Goal: Information Seeking & Learning: Get advice/opinions

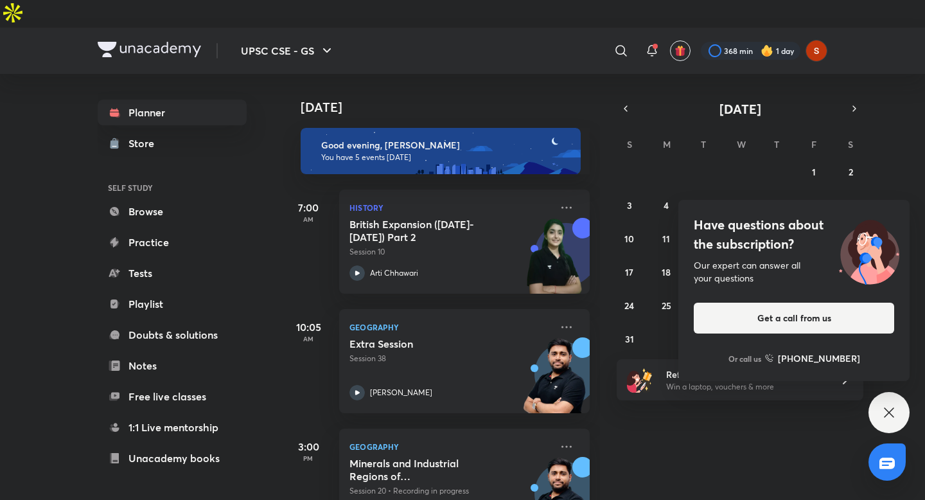
scroll to position [213, 0]
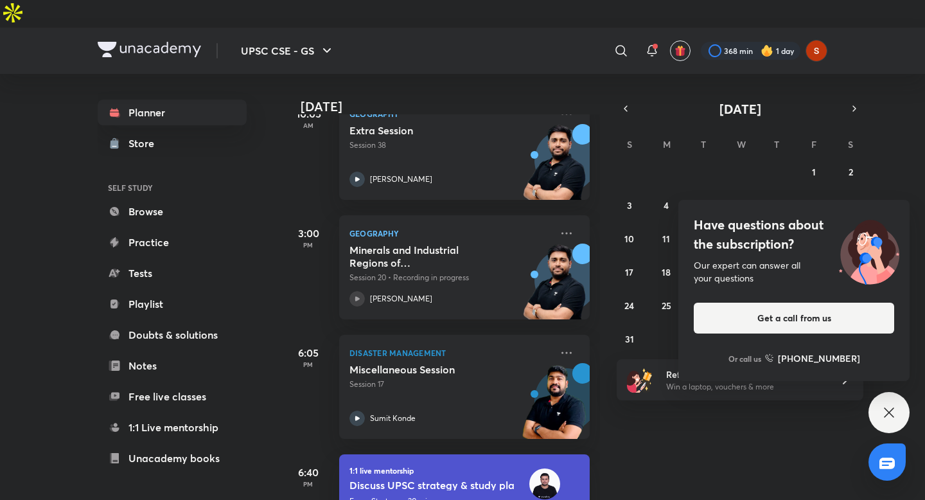
click at [889, 417] on icon at bounding box center [888, 411] width 15 height 15
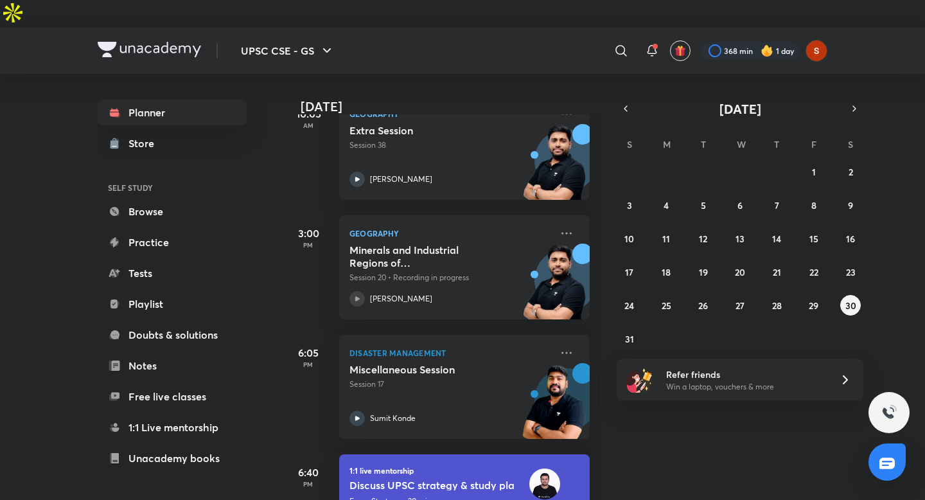
click at [720, 448] on div "[DATE] Good evening, [PERSON_NAME] You have 5 events [DATE] 7:00 AM History Bri…" at bounding box center [601, 300] width 639 height 453
click at [731, 42] on div at bounding box center [750, 51] width 100 height 18
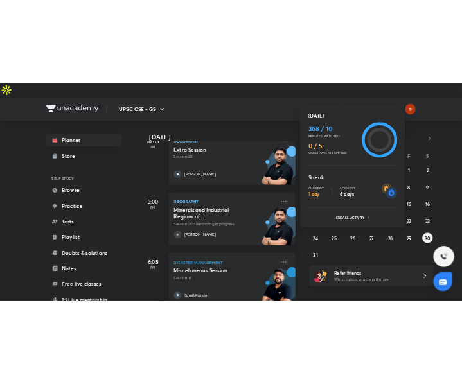
scroll to position [213, 0]
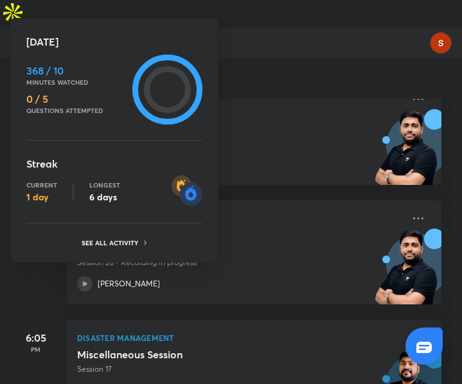
click at [279, 44] on div at bounding box center [231, 192] width 462 height 384
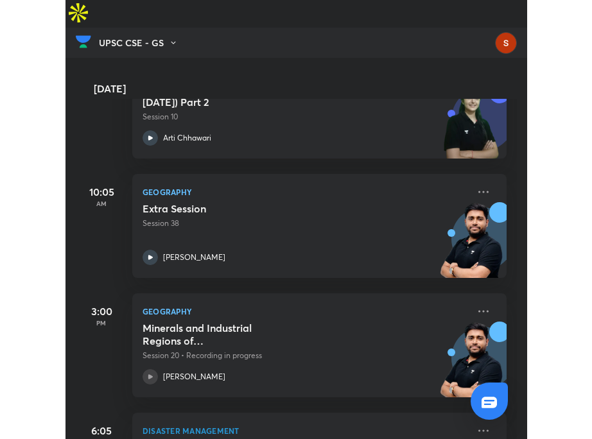
scroll to position [258, 0]
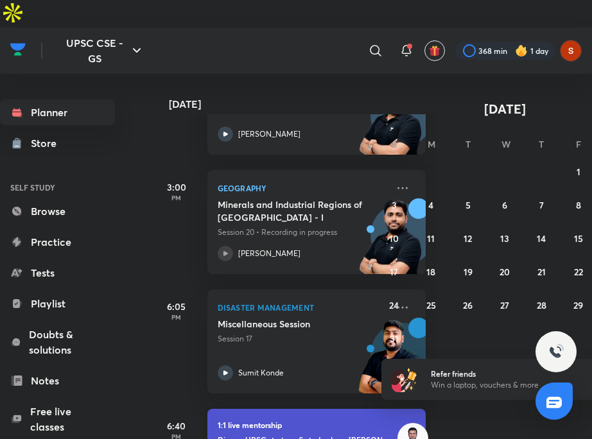
click at [297, 433] on h6 "Discuss UPSC strategy & study plan • [PERSON_NAME]" at bounding box center [300, 439] width 164 height 12
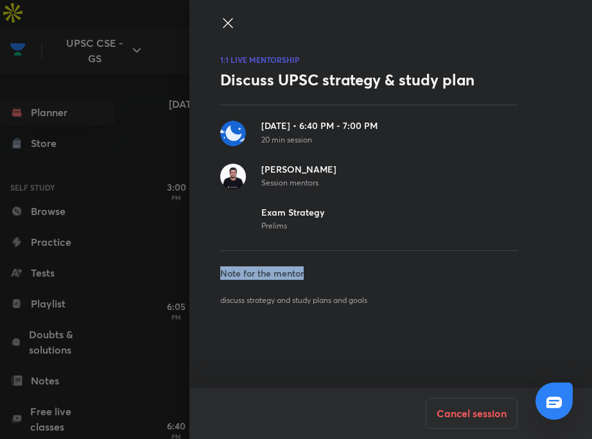
drag, startPoint x: 220, startPoint y: 275, endPoint x: 342, endPoint y: 275, distance: 122.0
click at [342, 275] on h5 "Note for the mentor" at bounding box center [369, 272] width 298 height 13
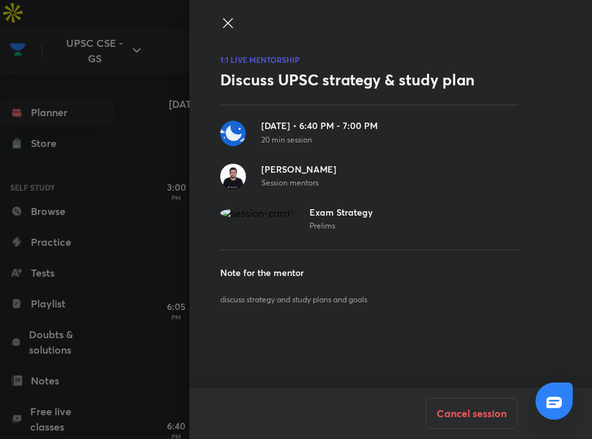
click at [426, 296] on p "discuss strategy and study plans and goals" at bounding box center [369, 300] width 298 height 10
click at [229, 25] on icon at bounding box center [227, 22] width 15 height 15
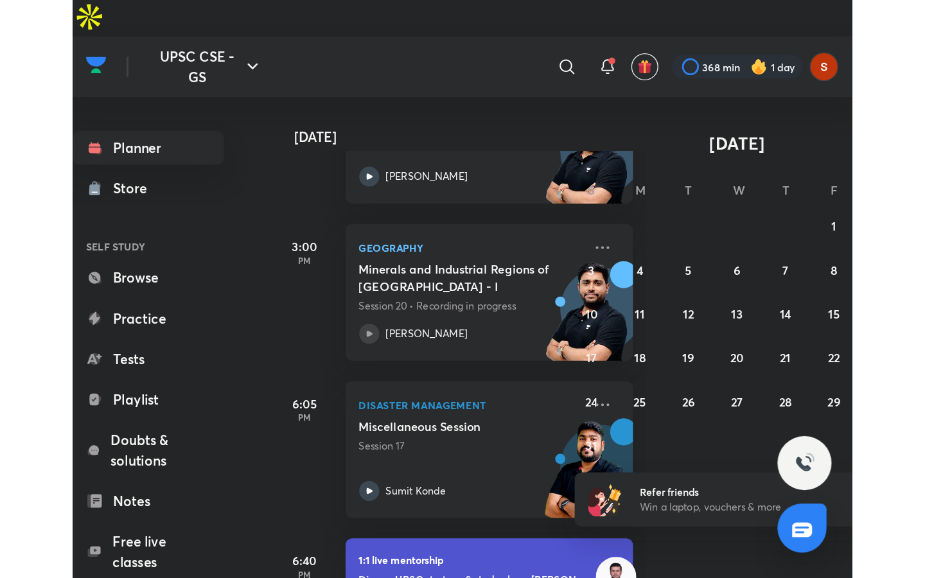
scroll to position [274, 0]
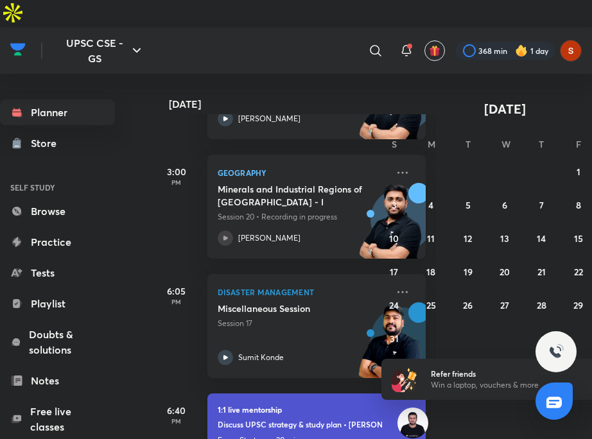
click at [256, 418] on h6 "Discuss UPSC strategy & study plan • [PERSON_NAME]" at bounding box center [300, 424] width 164 height 12
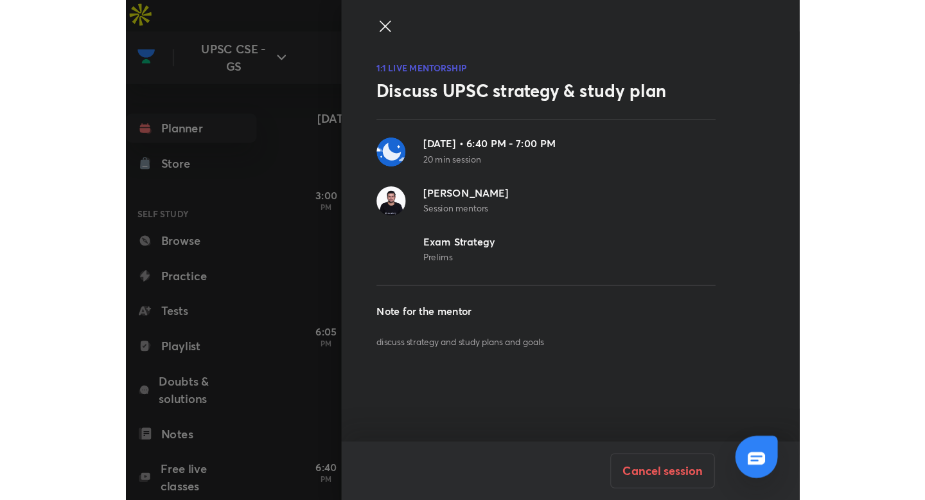
scroll to position [135, 0]
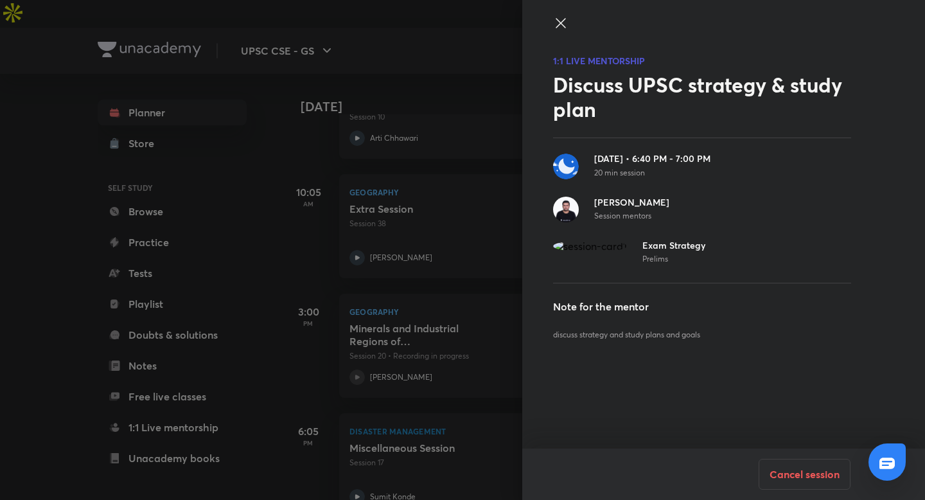
click at [370, 202] on div at bounding box center [462, 250] width 925 height 500
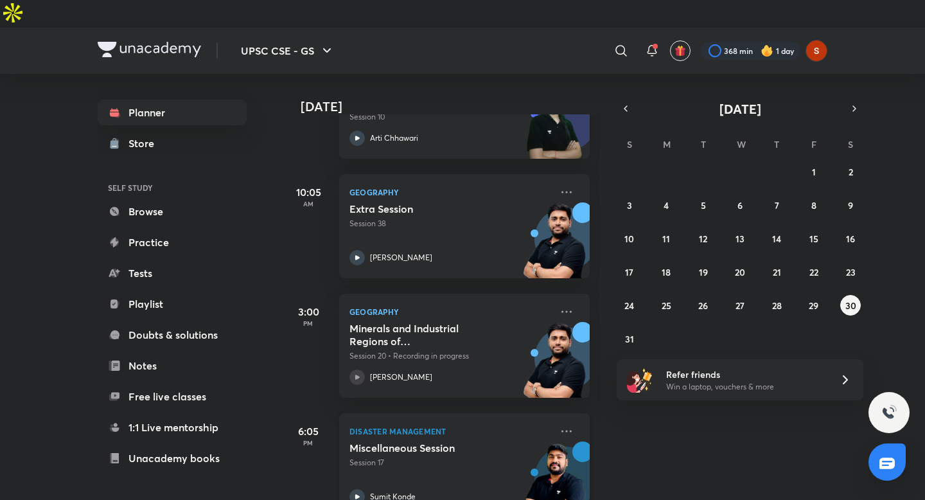
scroll to position [213, 0]
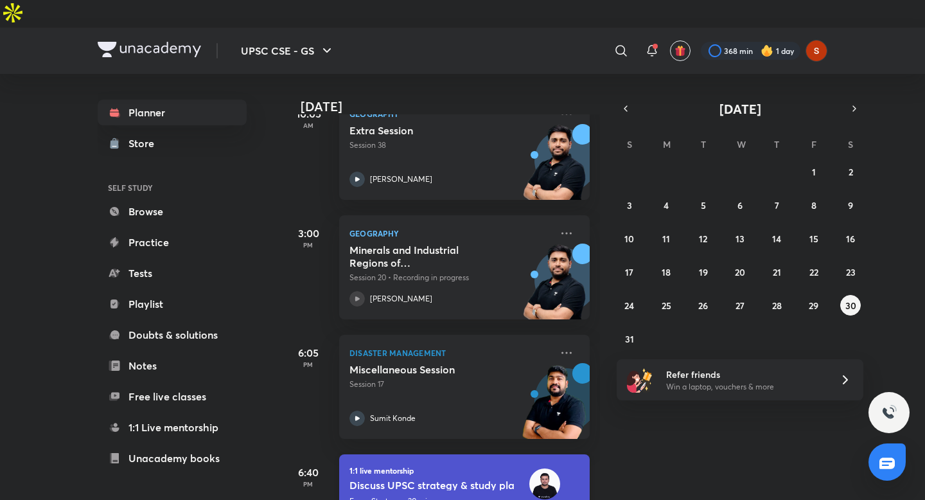
click at [376, 478] on h6 "Discuss UPSC strategy & study plan • [PERSON_NAME]" at bounding box center [431, 484] width 164 height 12
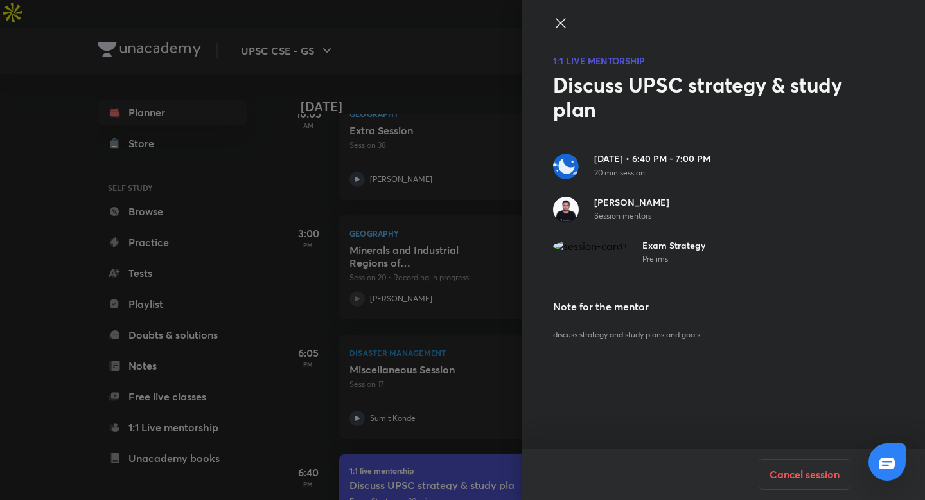
click at [560, 24] on icon at bounding box center [560, 22] width 15 height 15
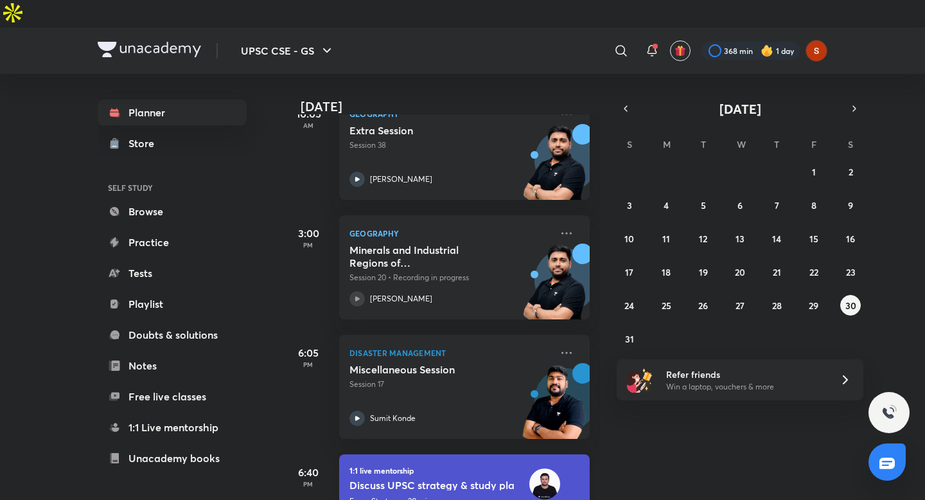
click at [451, 478] on h6 "Discuss UPSC strategy & study plan • [PERSON_NAME]" at bounding box center [431, 484] width 164 height 12
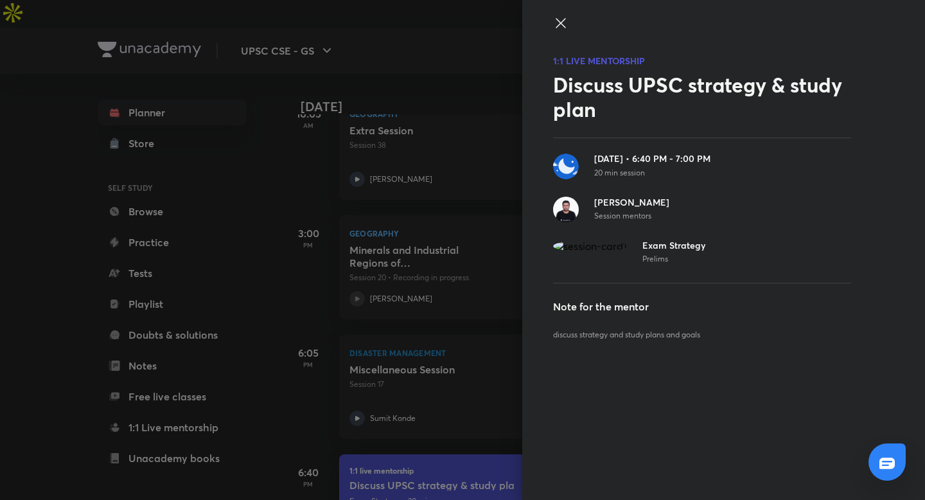
click at [573, 246] on img at bounding box center [590, 246] width 74 height 12
click at [618, 247] on img at bounding box center [590, 246] width 74 height 12
click at [560, 246] on img at bounding box center [590, 246] width 74 height 12
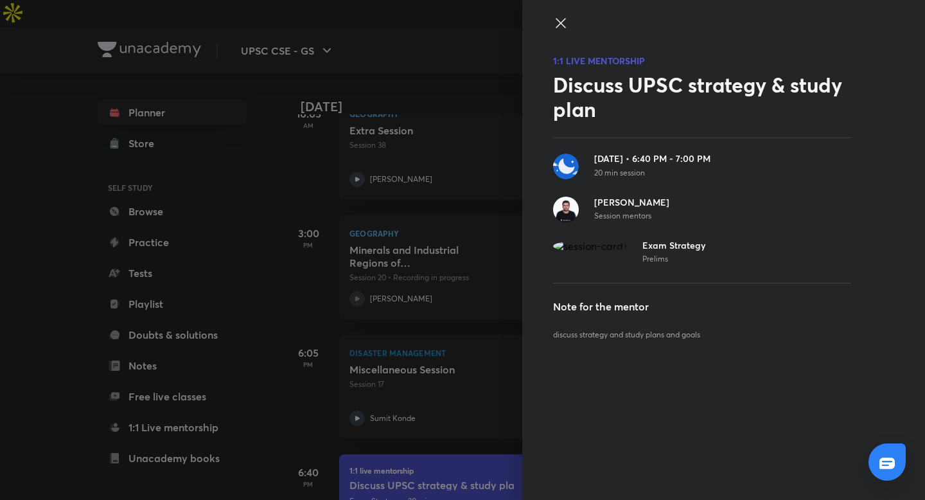
click at [649, 248] on div "Exam Strategy" at bounding box center [673, 245] width 63 height 10
click at [614, 306] on h5 "Note for the mentor" at bounding box center [702, 306] width 298 height 15
drag, startPoint x: 554, startPoint y: 305, endPoint x: 733, endPoint y: 305, distance: 178.5
click at [733, 305] on h5 "Note for the mentor" at bounding box center [702, 306] width 298 height 15
click at [647, 344] on div "[DATE] • 6:40 PM - 7:00 PM 20 min session [PERSON_NAME] Session mentors Exam St…" at bounding box center [702, 243] width 298 height 213
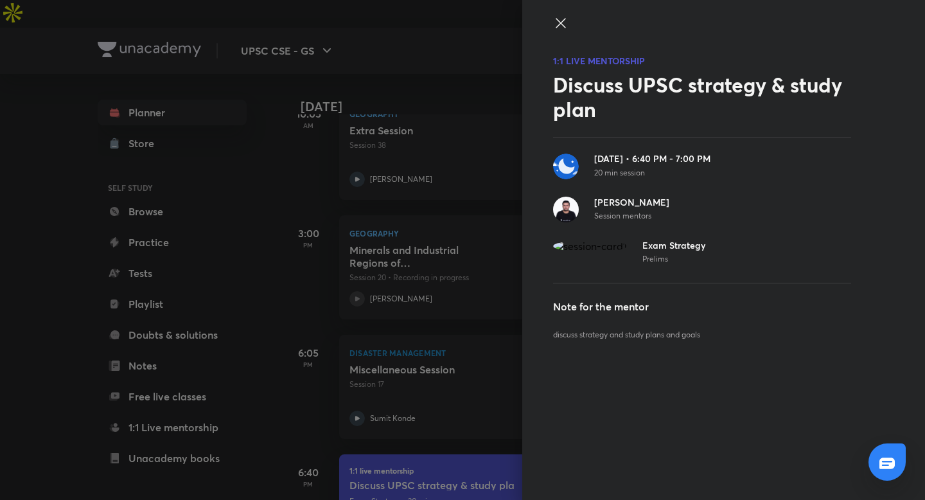
click at [896, 465] on div at bounding box center [886, 461] width 37 height 37
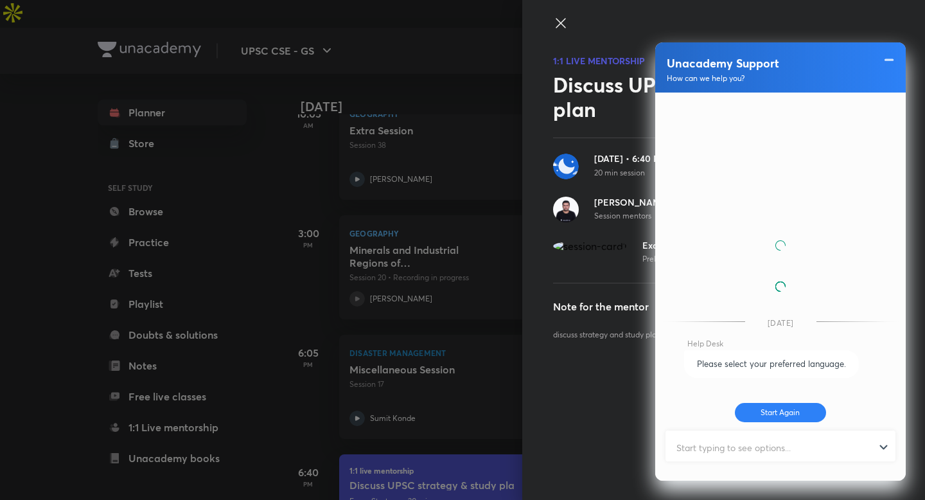
scroll to position [606, 0]
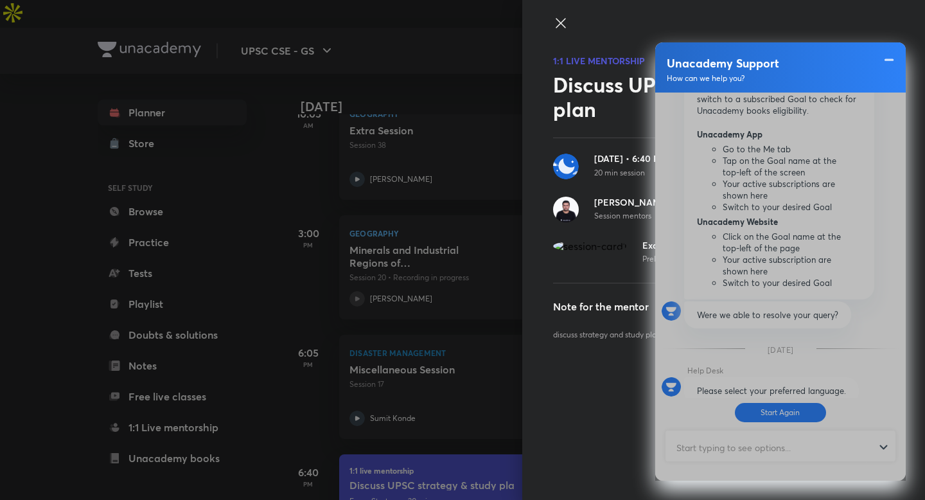
click at [778, 410] on div at bounding box center [780, 286] width 250 height 388
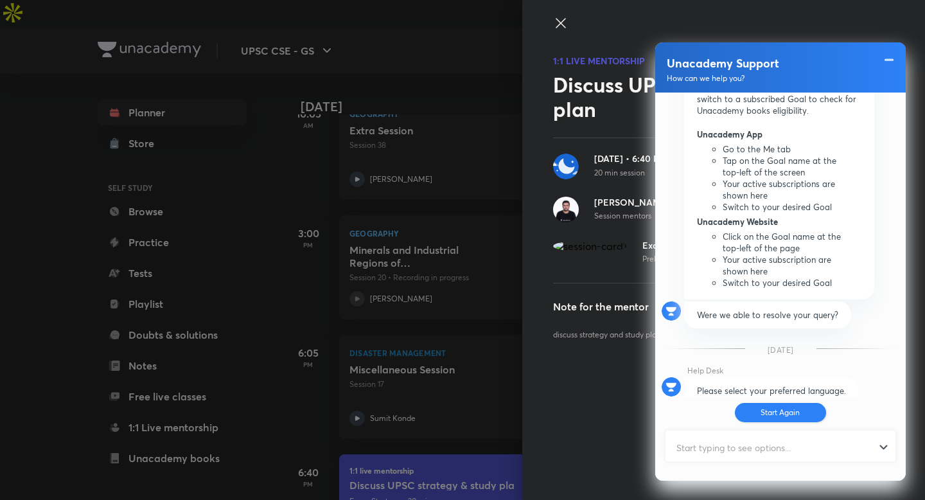
click at [779, 410] on button "Start Again" at bounding box center [780, 412] width 92 height 19
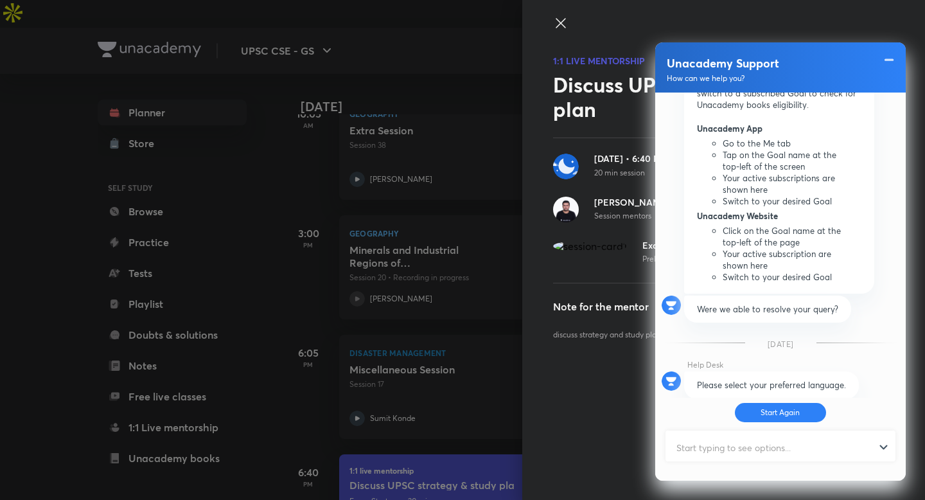
scroll to position [698, 0]
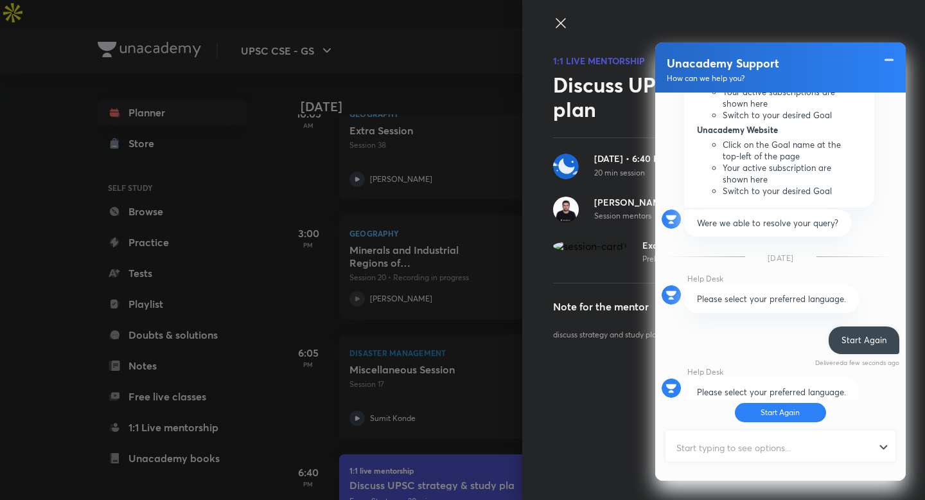
click at [788, 448] on input "text" at bounding box center [774, 446] width 216 height 31
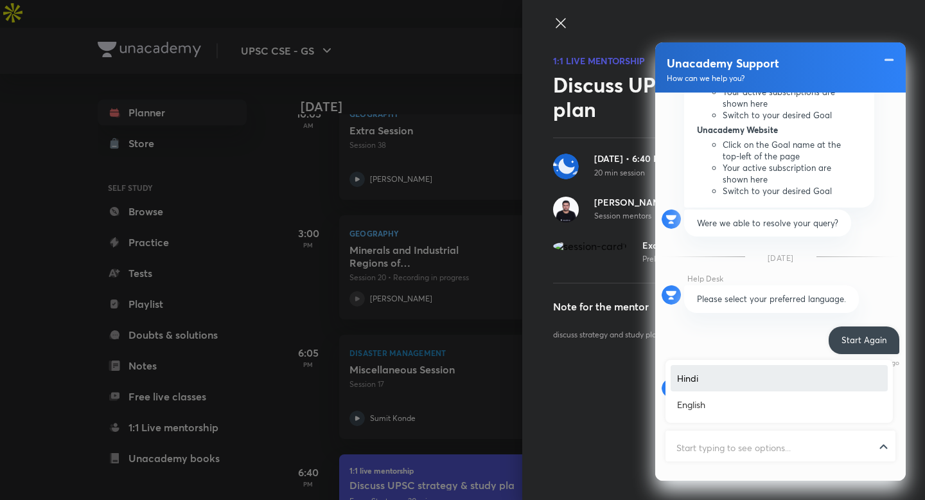
click at [883, 444] on div at bounding box center [779, 446] width 227 height 31
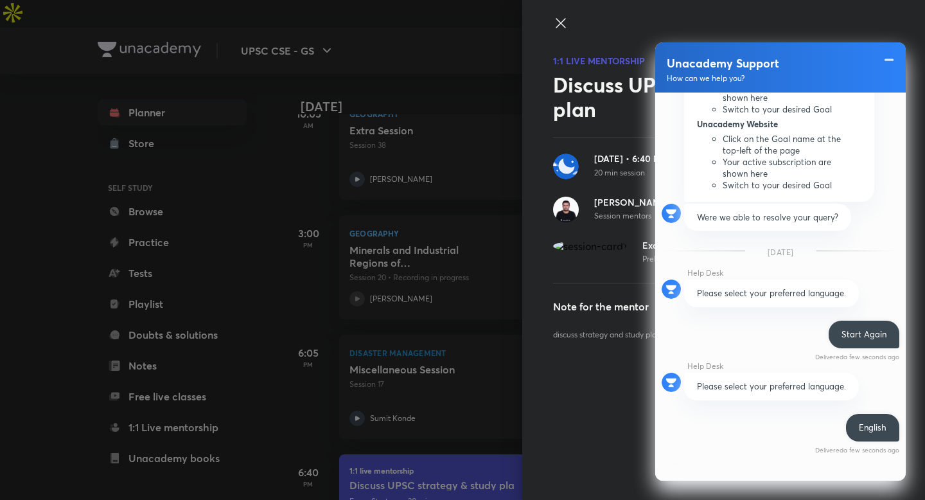
scroll to position [940, 0]
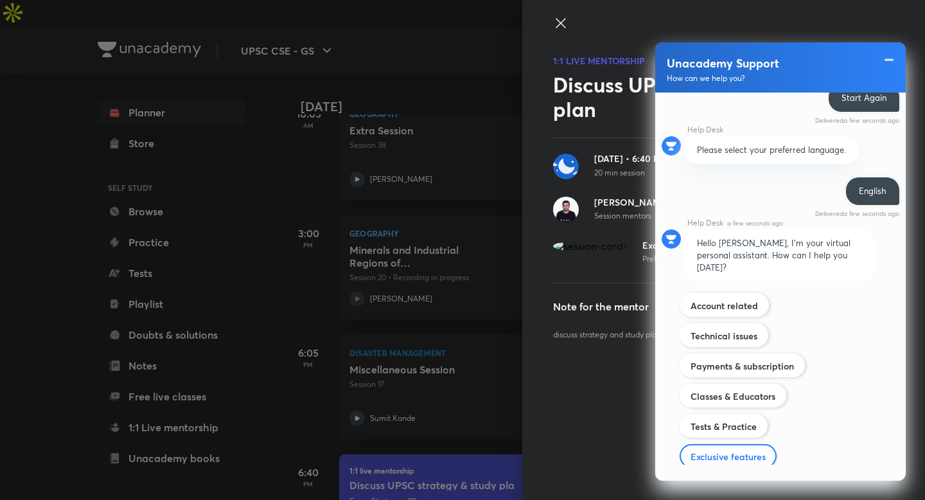
click at [720, 444] on div "Exclusive features" at bounding box center [727, 456] width 97 height 24
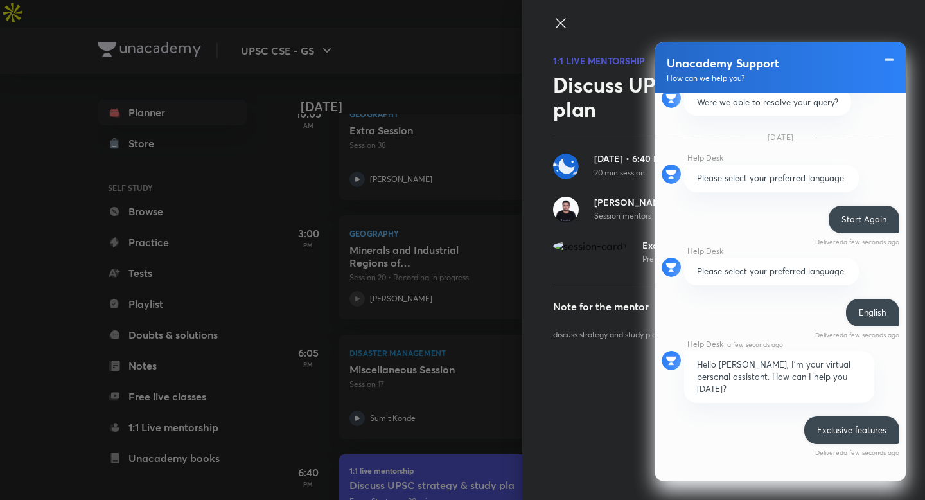
scroll to position [1119, 0]
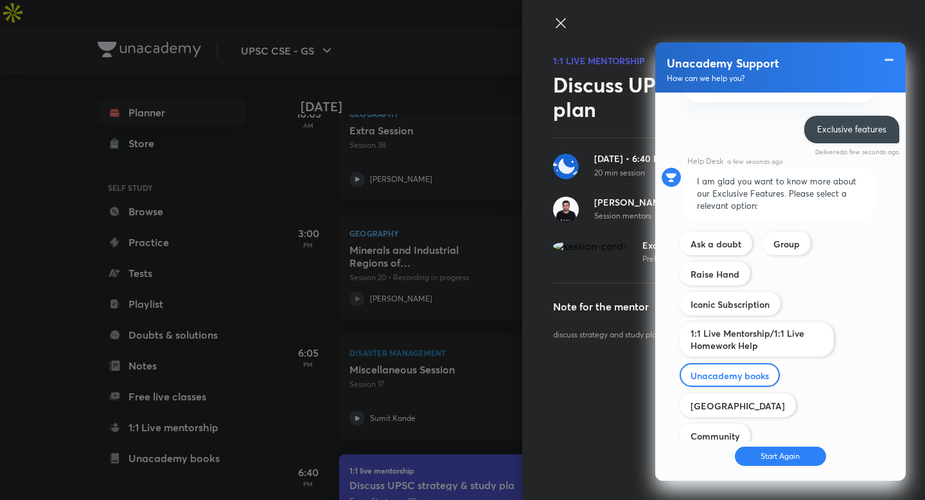
click at [747, 369] on label "Unacademy books" at bounding box center [729, 375] width 78 height 12
click at [0, 0] on input "Exclusive features" at bounding box center [0, 0] width 0 height 0
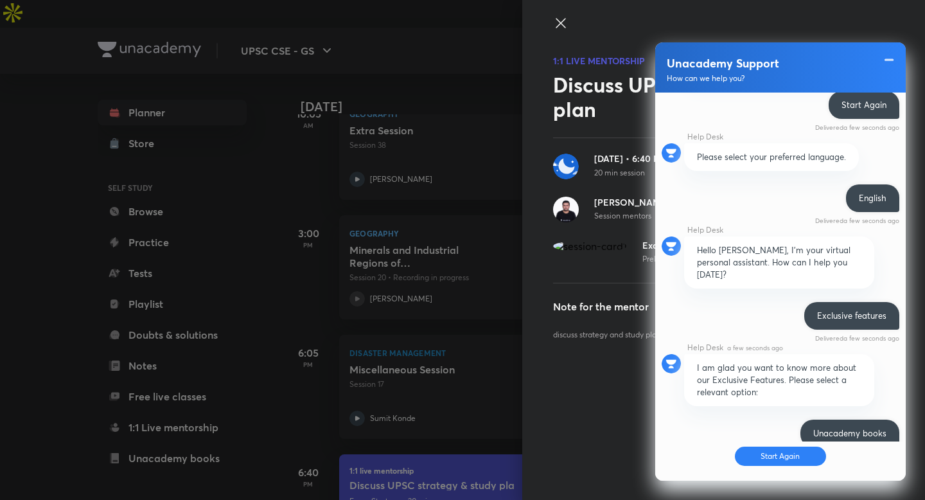
scroll to position [1101, 0]
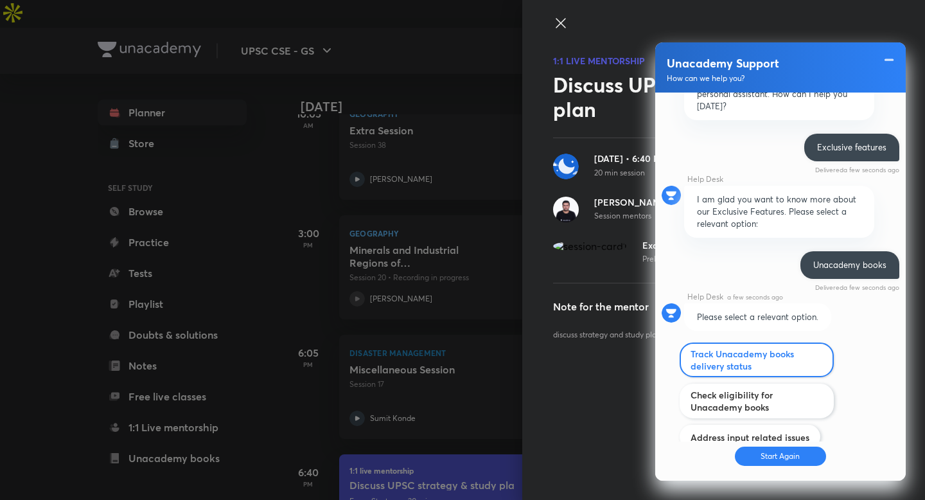
click at [752, 347] on label "Track Unacademy books delivery status" at bounding box center [756, 359] width 132 height 24
click at [0, 0] on input "Account related" at bounding box center [0, 0] width 0 height 0
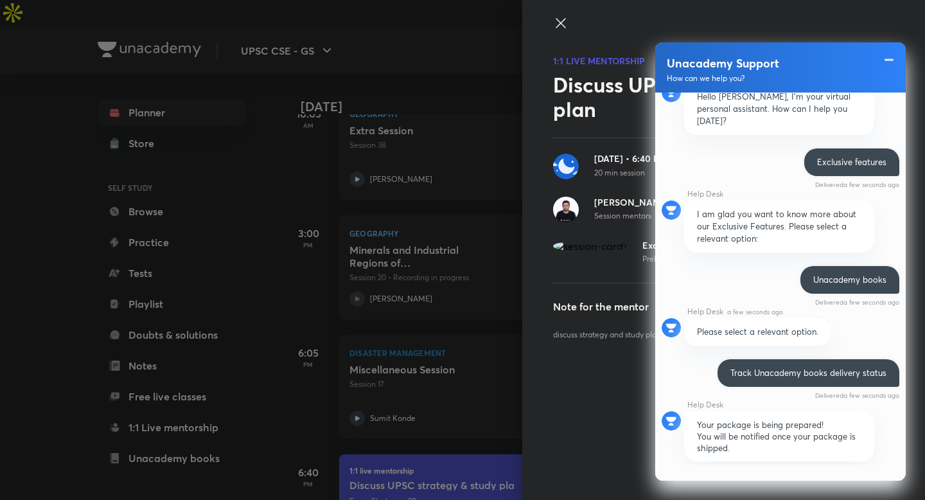
scroll to position [1190, 0]
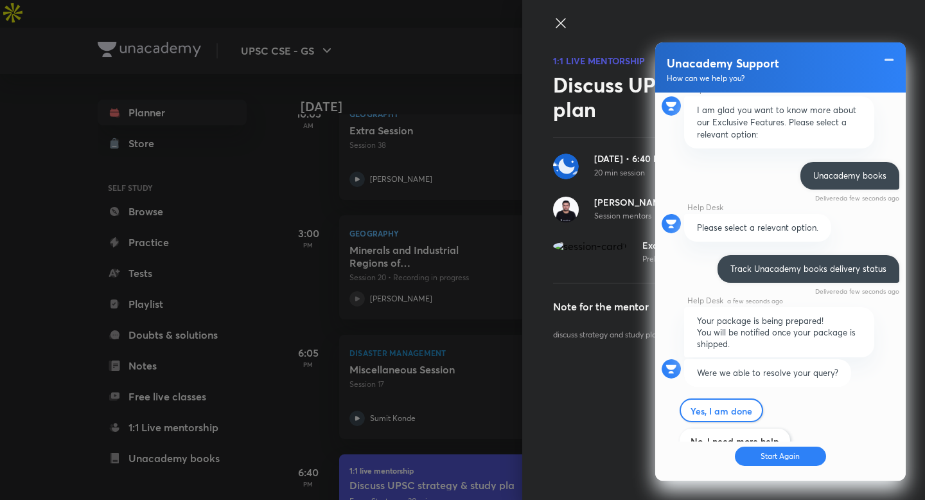
click at [704, 404] on label "Yes, I am done" at bounding box center [721, 410] width 62 height 12
click at [0, 0] on input "Account related" at bounding box center [0, 0] width 0 height 0
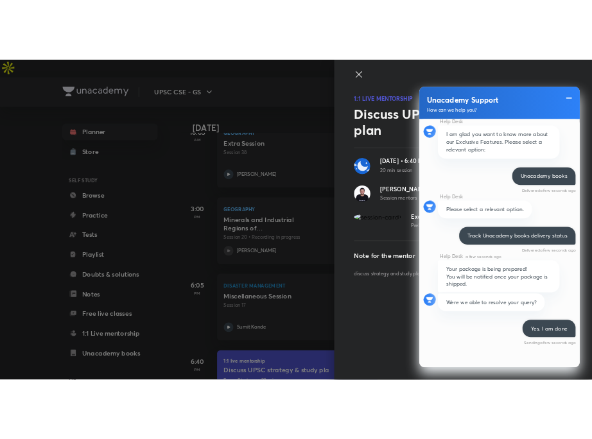
scroll to position [1145, 0]
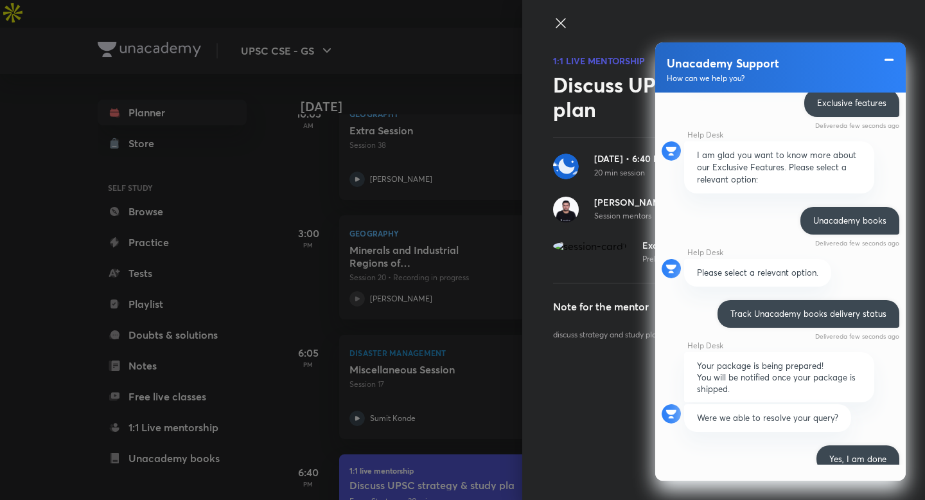
click at [892, 54] on span at bounding box center [888, 59] width 13 height 15
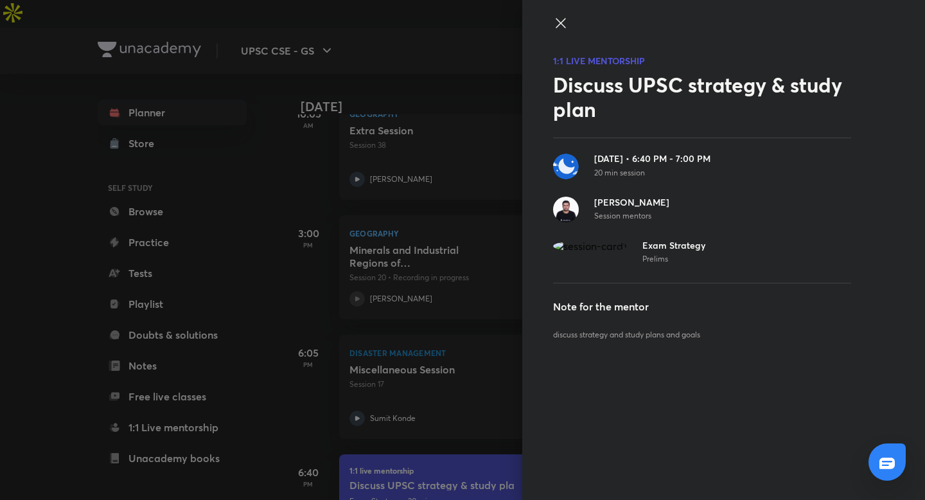
click at [558, 25] on icon at bounding box center [560, 23] width 10 height 10
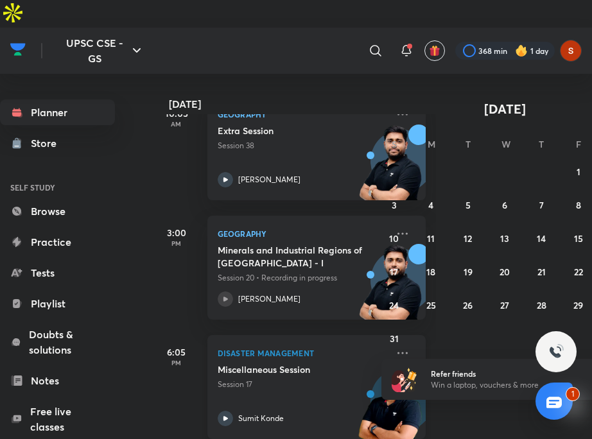
scroll to position [274, 0]
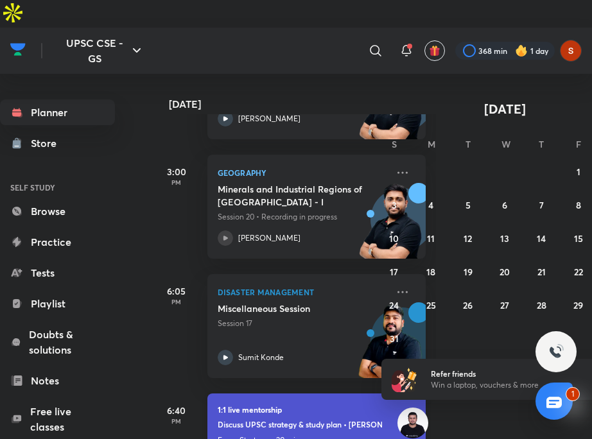
click at [302, 402] on div "1:1 live mentorship Discuss UPSC strategy & study plan • [PERSON_NAME] Exam Str…" at bounding box center [316, 425] width 219 height 63
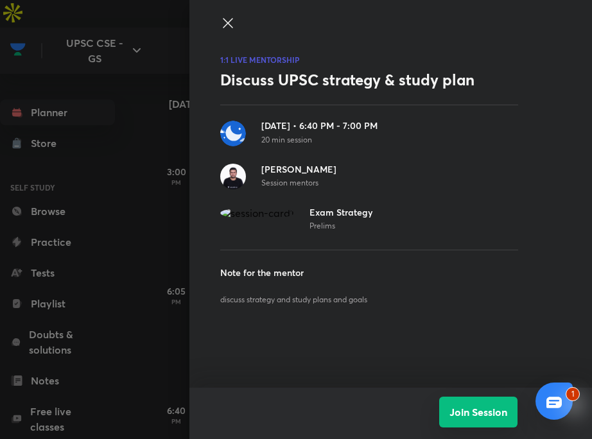
click at [468, 410] on button "Join Session" at bounding box center [478, 412] width 78 height 31
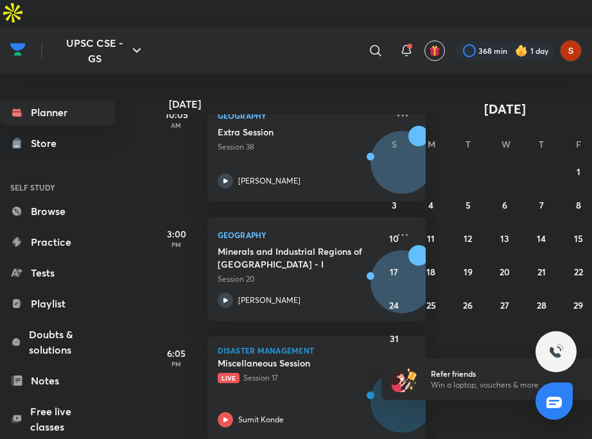
scroll to position [274, 0]
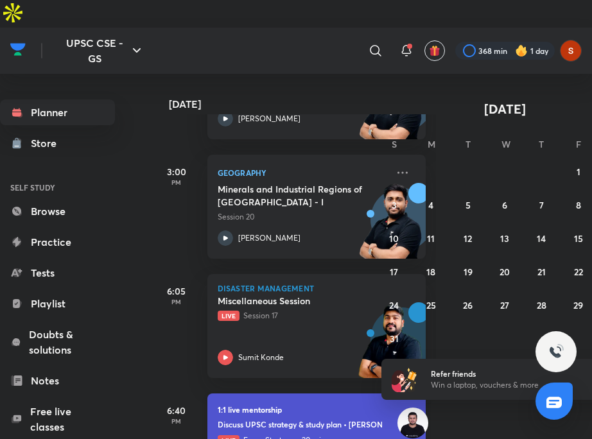
click at [232, 404] on div "1:1 live mentorship Discuss UPSC strategy & study plan • Prabhakar Jha Live Exa…" at bounding box center [316, 425] width 219 height 63
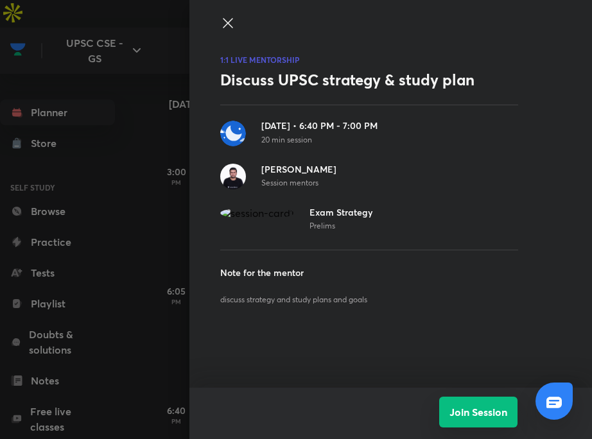
click at [448, 404] on button "Join Session" at bounding box center [478, 412] width 78 height 31
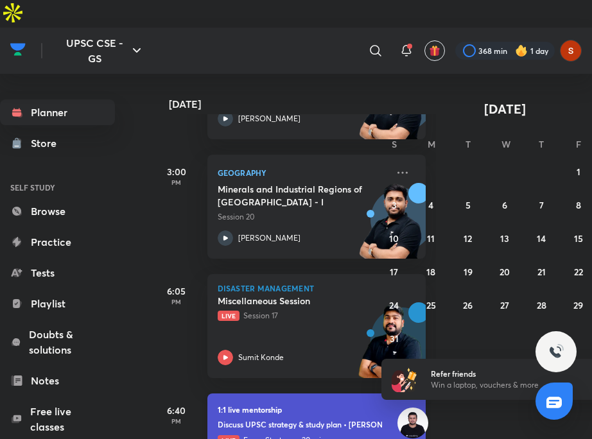
click at [236, 418] on h6 "Discuss UPSC strategy & study plan • [PERSON_NAME]" at bounding box center [300, 424] width 164 height 12
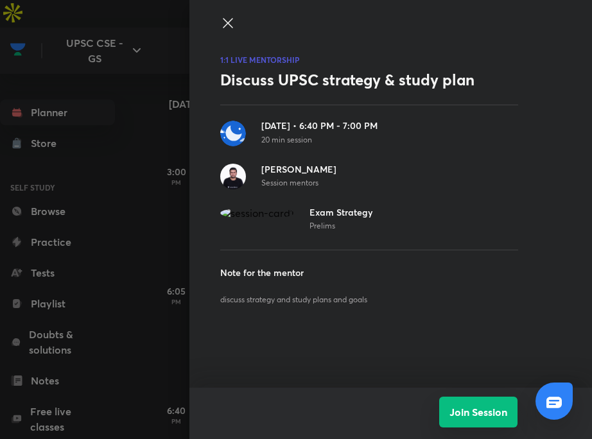
click at [477, 421] on button "Join Session" at bounding box center [478, 412] width 78 height 31
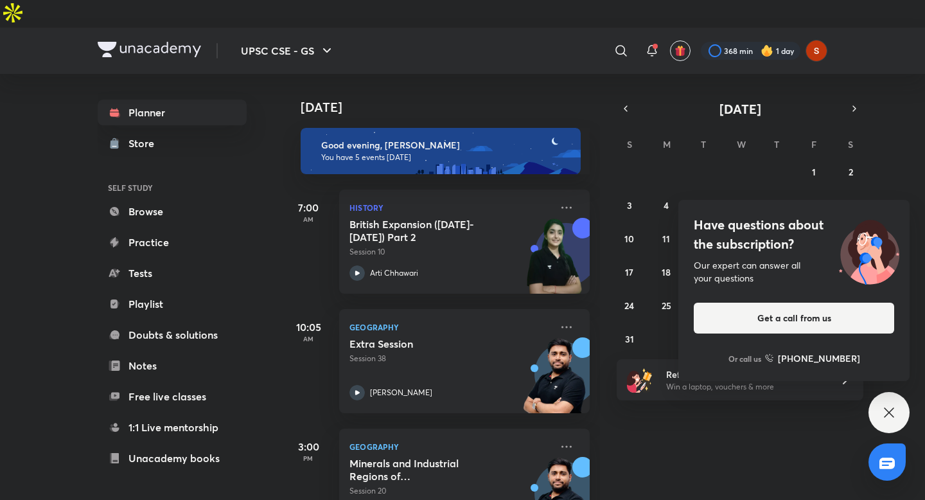
click at [591, 404] on icon at bounding box center [888, 411] width 15 height 15
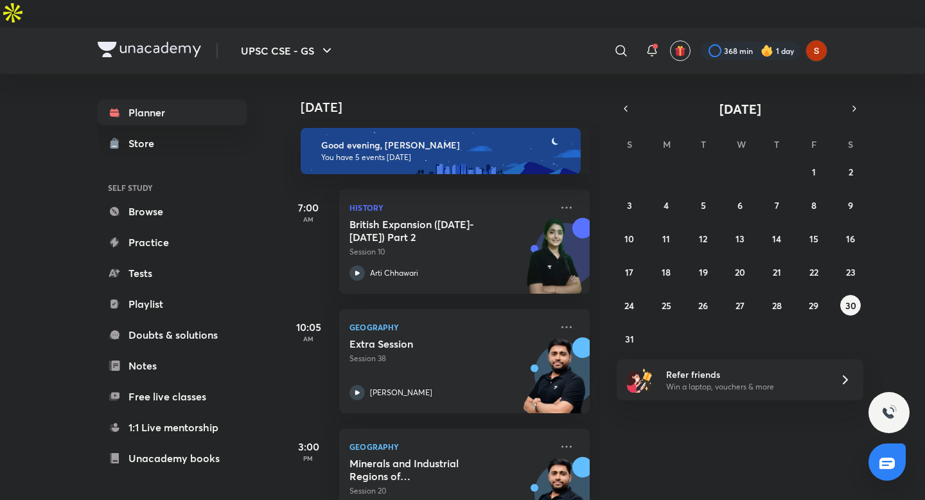
click at [591, 434] on div "Today Good evening, shagun You have 5 events today 7:00 AM History British Expa…" at bounding box center [601, 300] width 639 height 453
